Goal: Navigation & Orientation: Find specific page/section

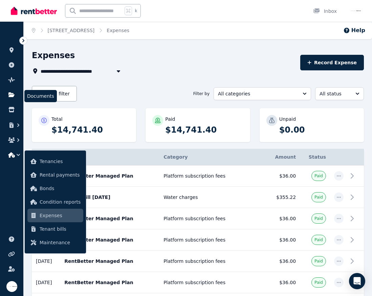
click at [13, 95] on icon at bounding box center [11, 95] width 6 height 5
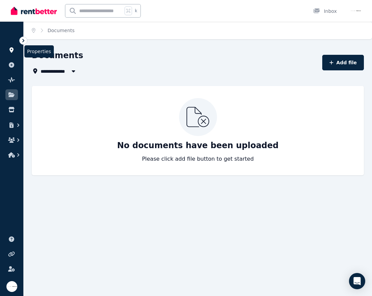
click at [12, 52] on icon at bounding box center [11, 49] width 4 height 5
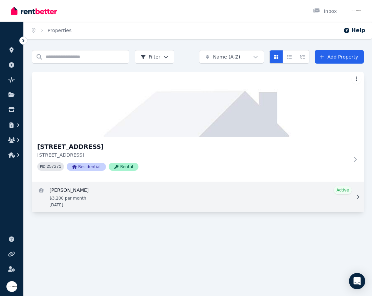
click at [95, 201] on link "View details for CHLOE VUONG" at bounding box center [198, 197] width 332 height 30
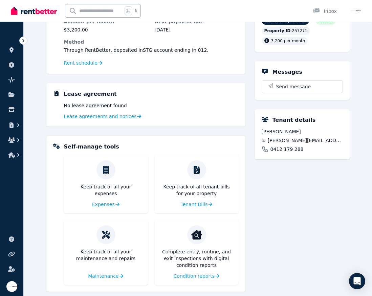
scroll to position [95, 0]
